Goal: Information Seeking & Learning: Find specific fact

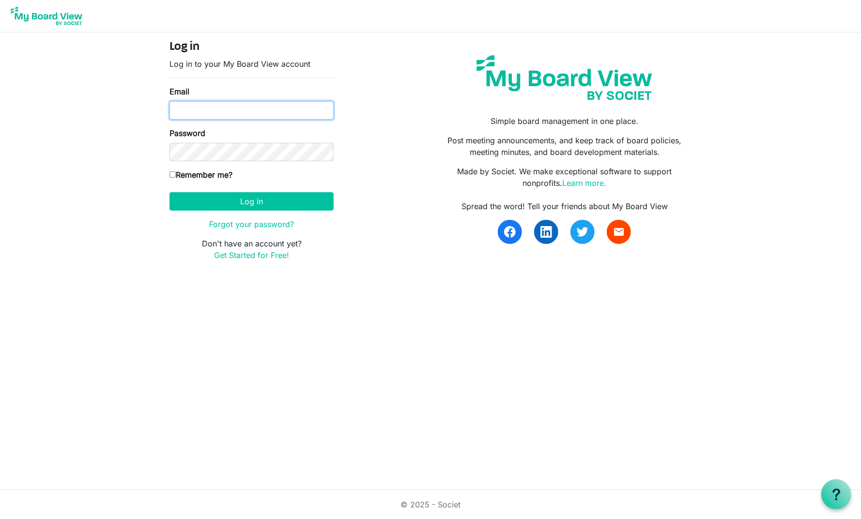
click at [197, 113] on input "Email" at bounding box center [251, 110] width 164 height 18
type input "obermanbrett@gmail.com"
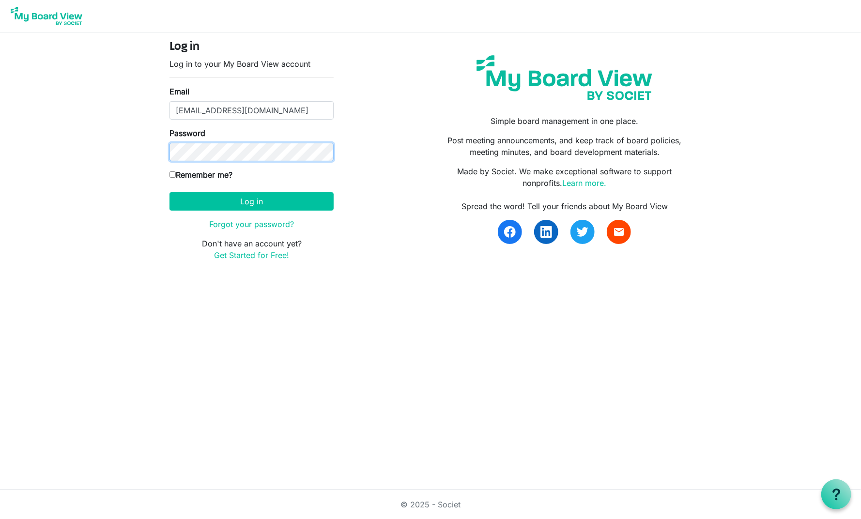
click at [169, 192] on button "Log in" at bounding box center [251, 201] width 164 height 18
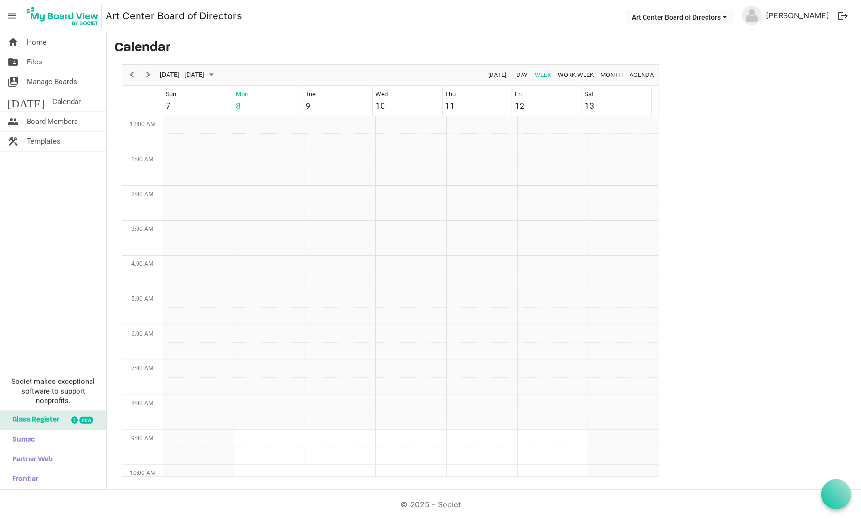
scroll to position [314, 0]
click at [52, 102] on span "Calendar" at bounding box center [66, 101] width 29 height 19
click at [611, 76] on span "Month" at bounding box center [612, 75] width 24 height 12
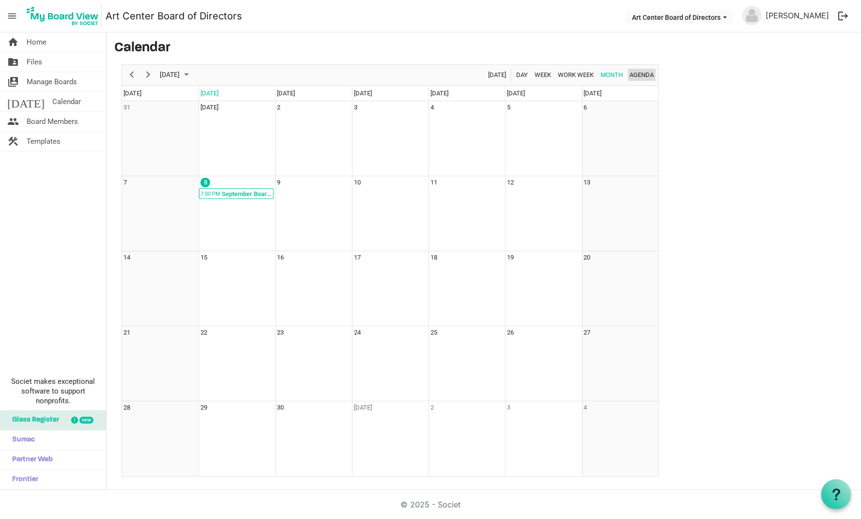
click at [643, 71] on span "Agenda" at bounding box center [642, 75] width 26 height 12
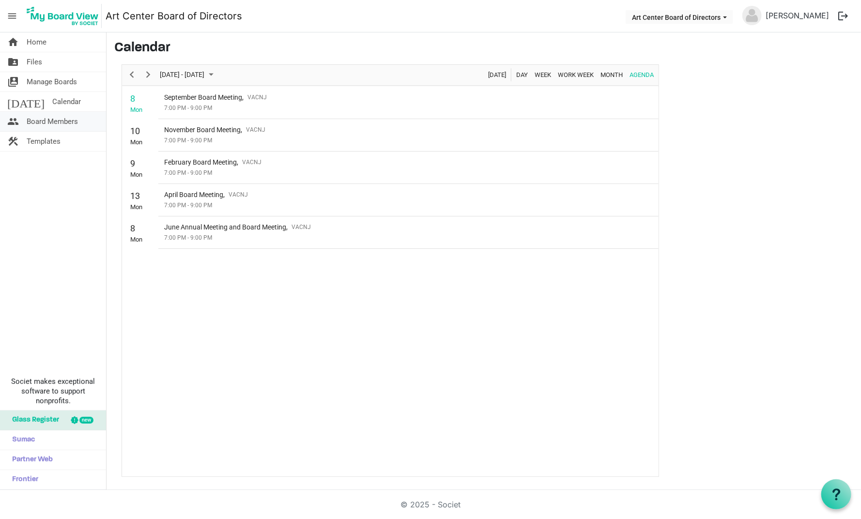
click at [62, 118] on span "Board Members" at bounding box center [52, 121] width 51 height 19
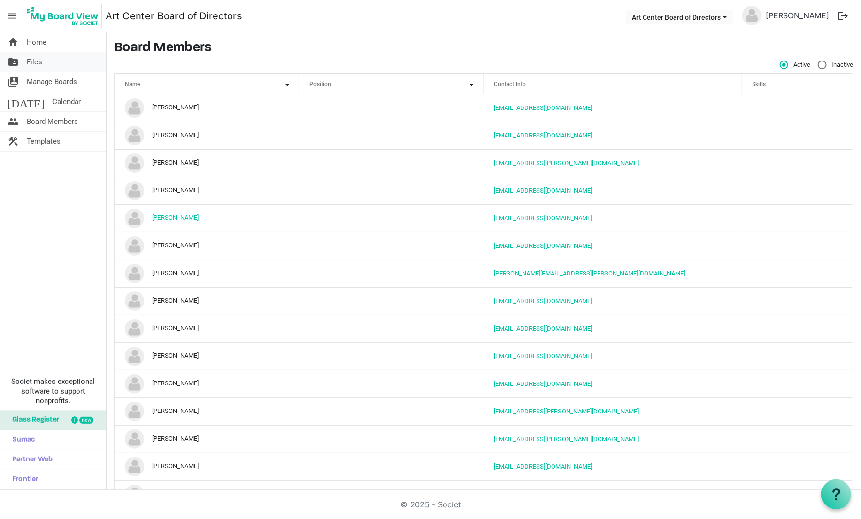
click at [42, 62] on link "folder_shared Files" at bounding box center [53, 61] width 106 height 19
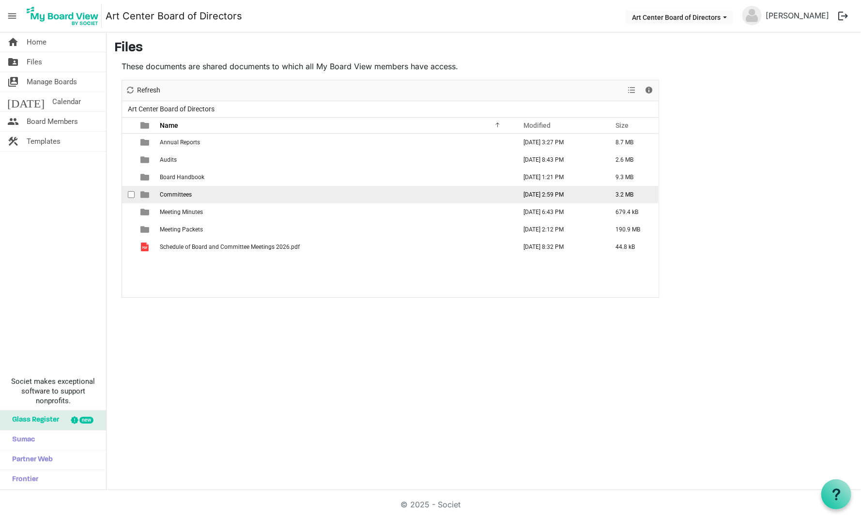
click at [176, 195] on span "Committees" at bounding box center [176, 194] width 32 height 7
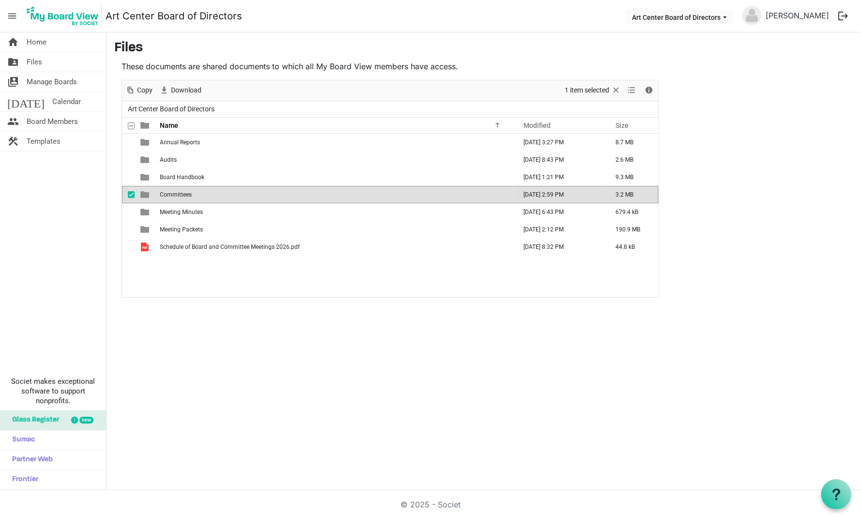
click at [177, 195] on span "Committees" at bounding box center [176, 194] width 32 height 7
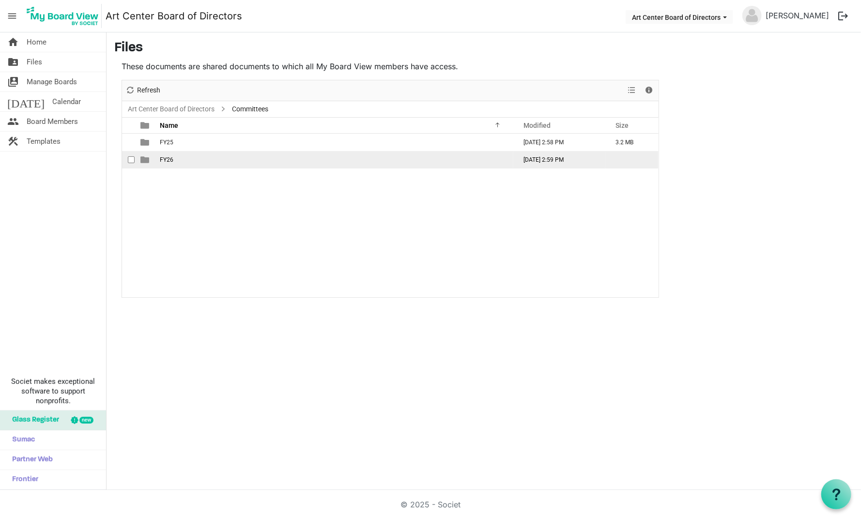
click at [167, 159] on span "FY26" at bounding box center [167, 159] width 14 height 7
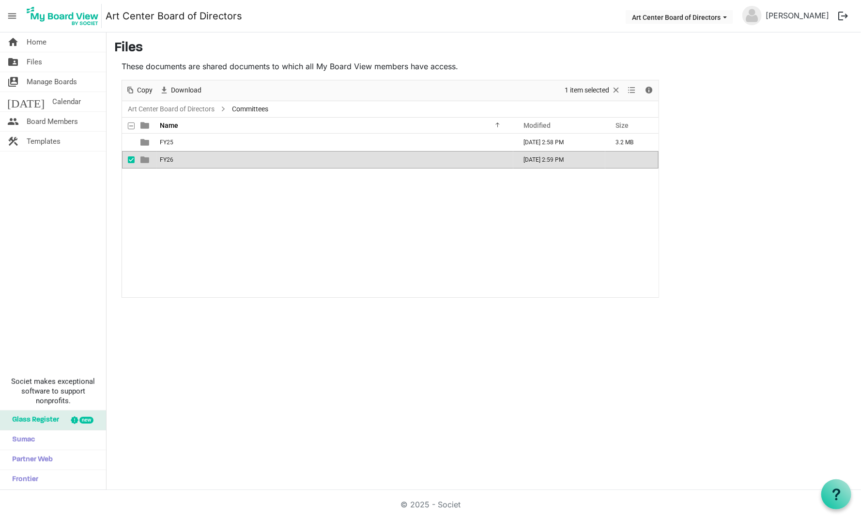
click at [167, 159] on span "FY26" at bounding box center [167, 159] width 14 height 7
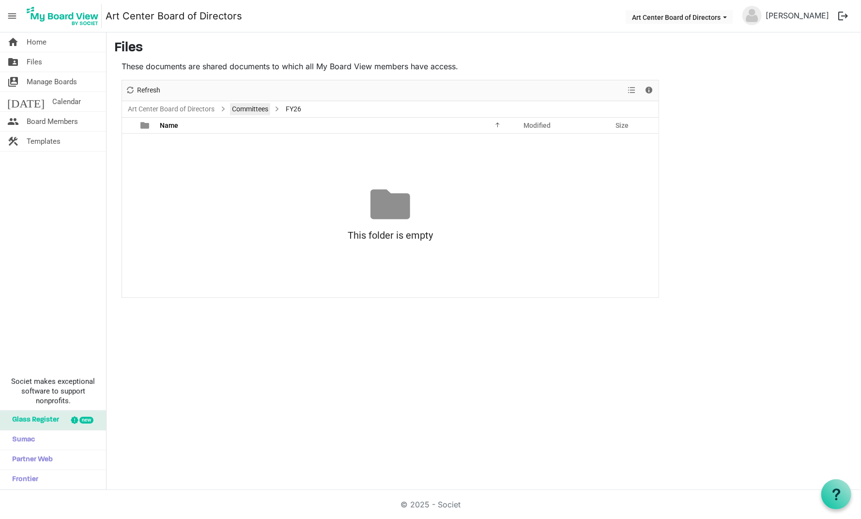
click at [246, 111] on link "Committees" at bounding box center [250, 109] width 40 height 12
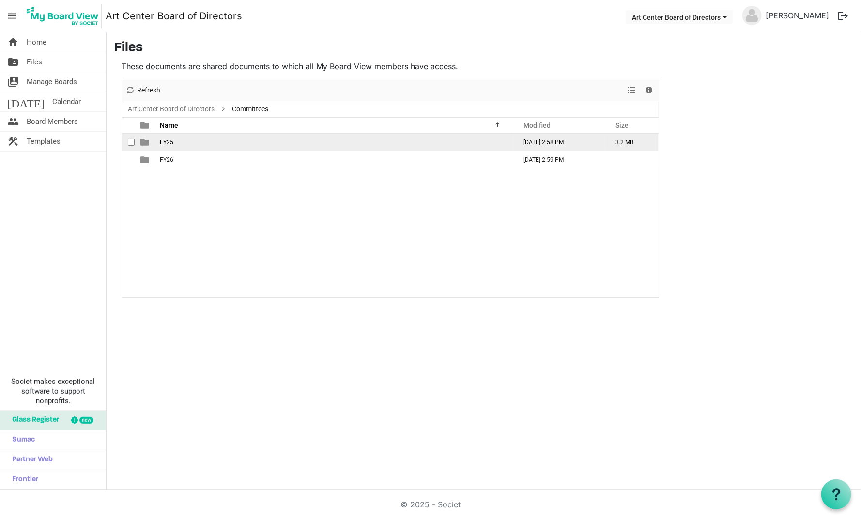
click at [174, 143] on td "FY25" at bounding box center [335, 142] width 356 height 17
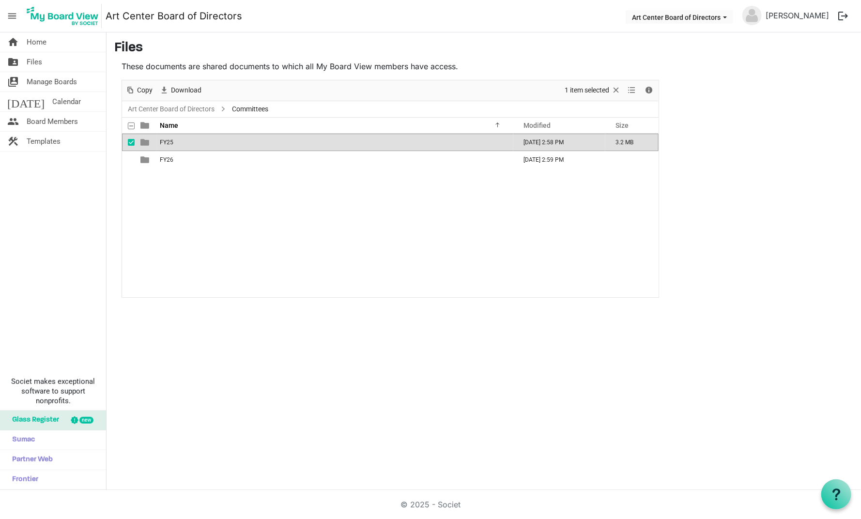
click at [174, 143] on td "FY25" at bounding box center [335, 142] width 356 height 17
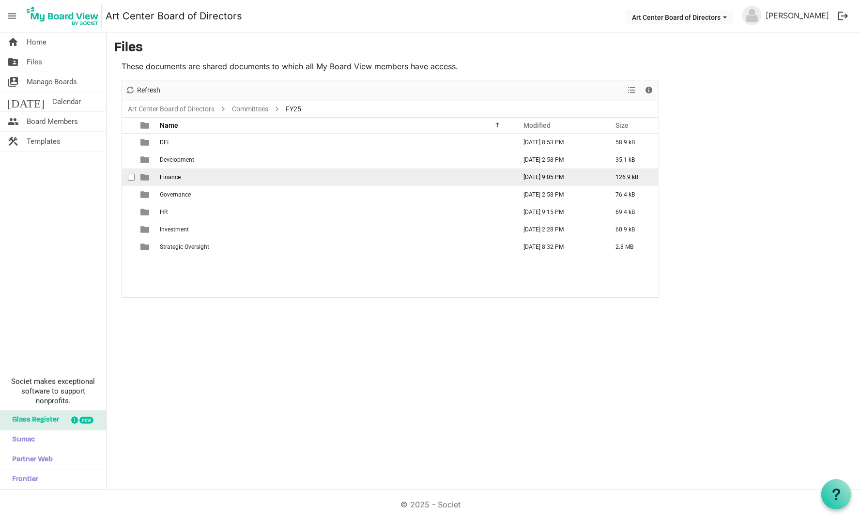
click at [170, 176] on span "Finance" at bounding box center [170, 177] width 21 height 7
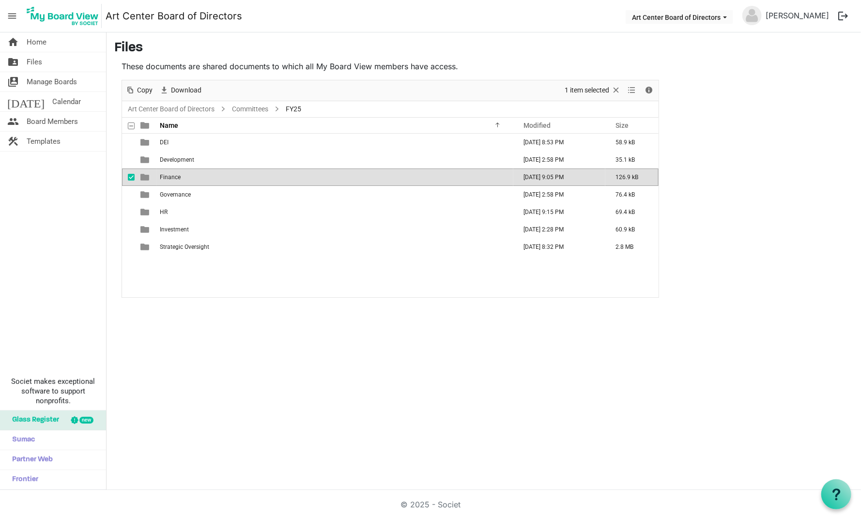
click at [170, 176] on span "Finance" at bounding box center [170, 177] width 21 height 7
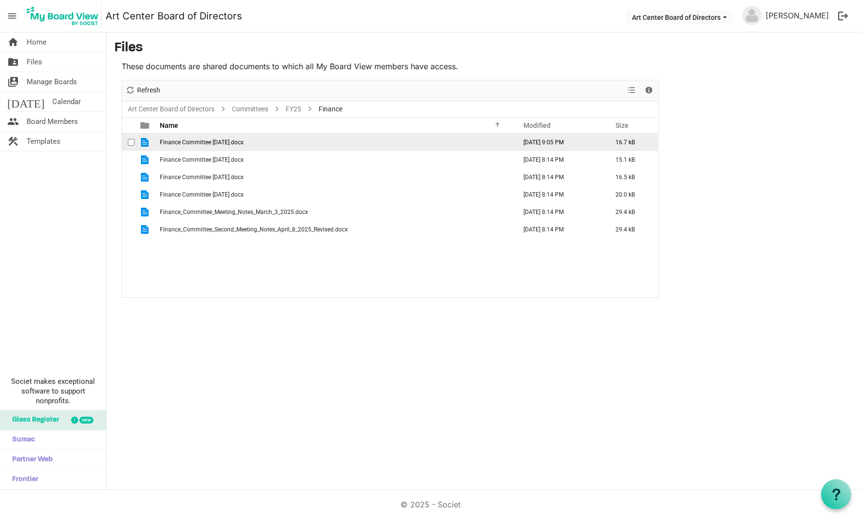
click at [203, 143] on span "Finance Committee [DATE].docx" at bounding box center [202, 142] width 84 height 7
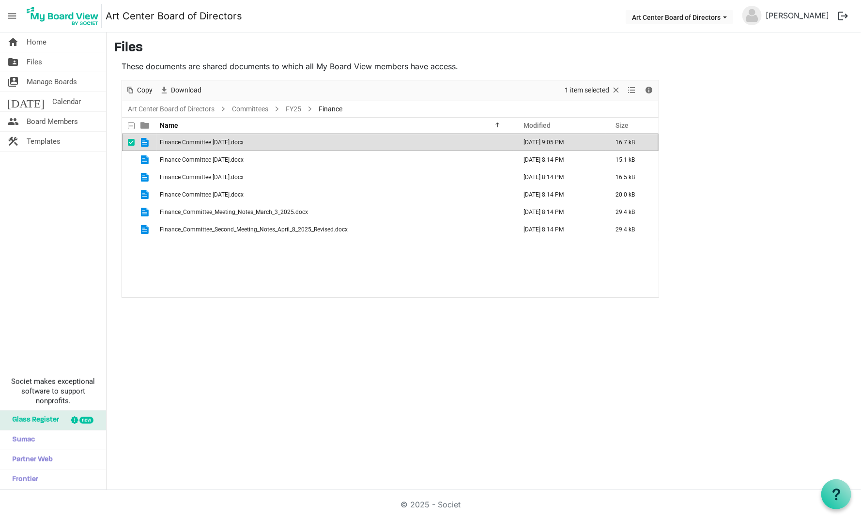
click at [203, 143] on span "Finance Committee [DATE].docx" at bounding box center [202, 142] width 84 height 7
